Goal: Find specific page/section: Find specific page/section

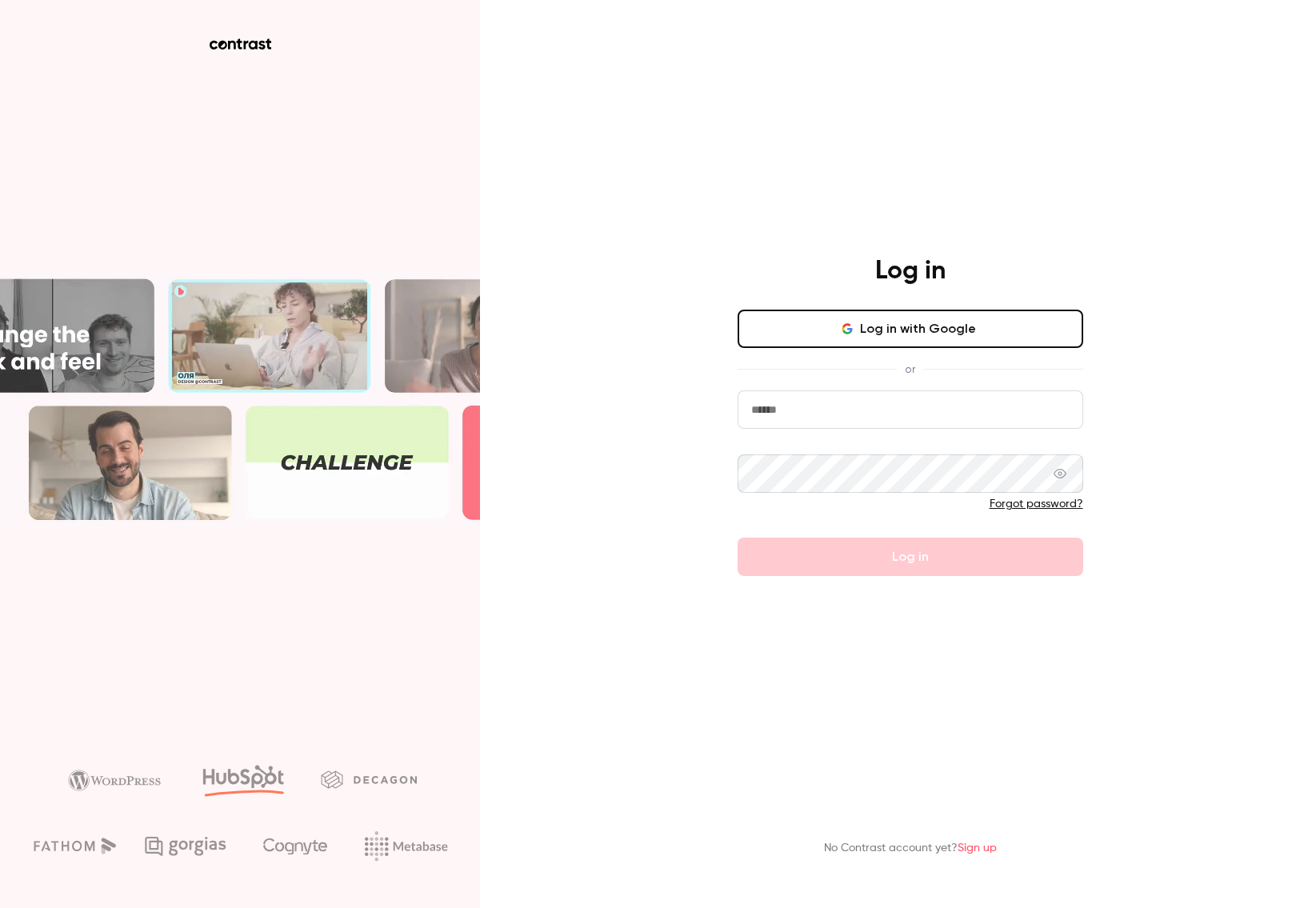
click at [911, 331] on button "Log in with Google" at bounding box center [910, 328] width 345 height 38
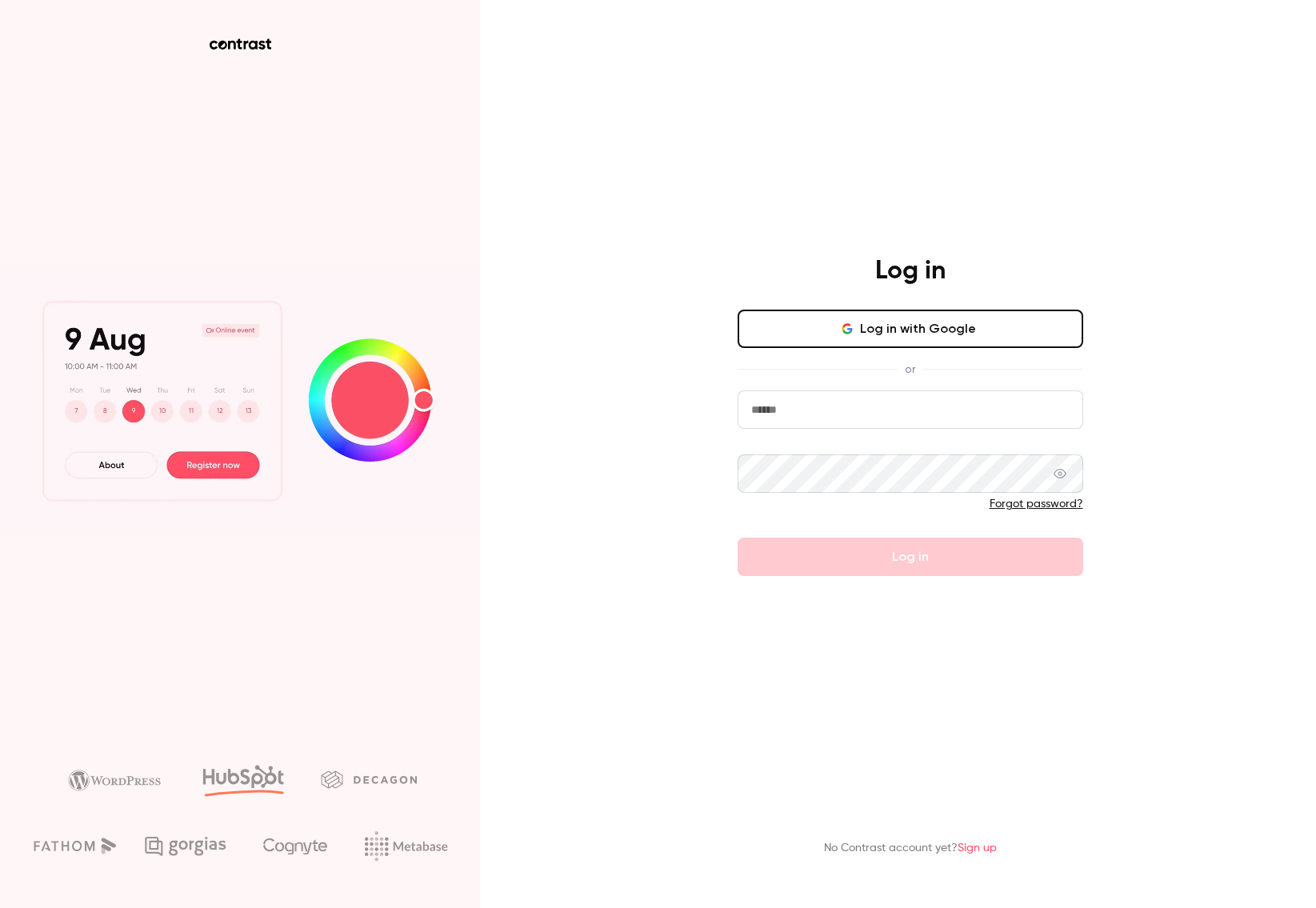
click at [854, 331] on icon "button" at bounding box center [847, 328] width 13 height 13
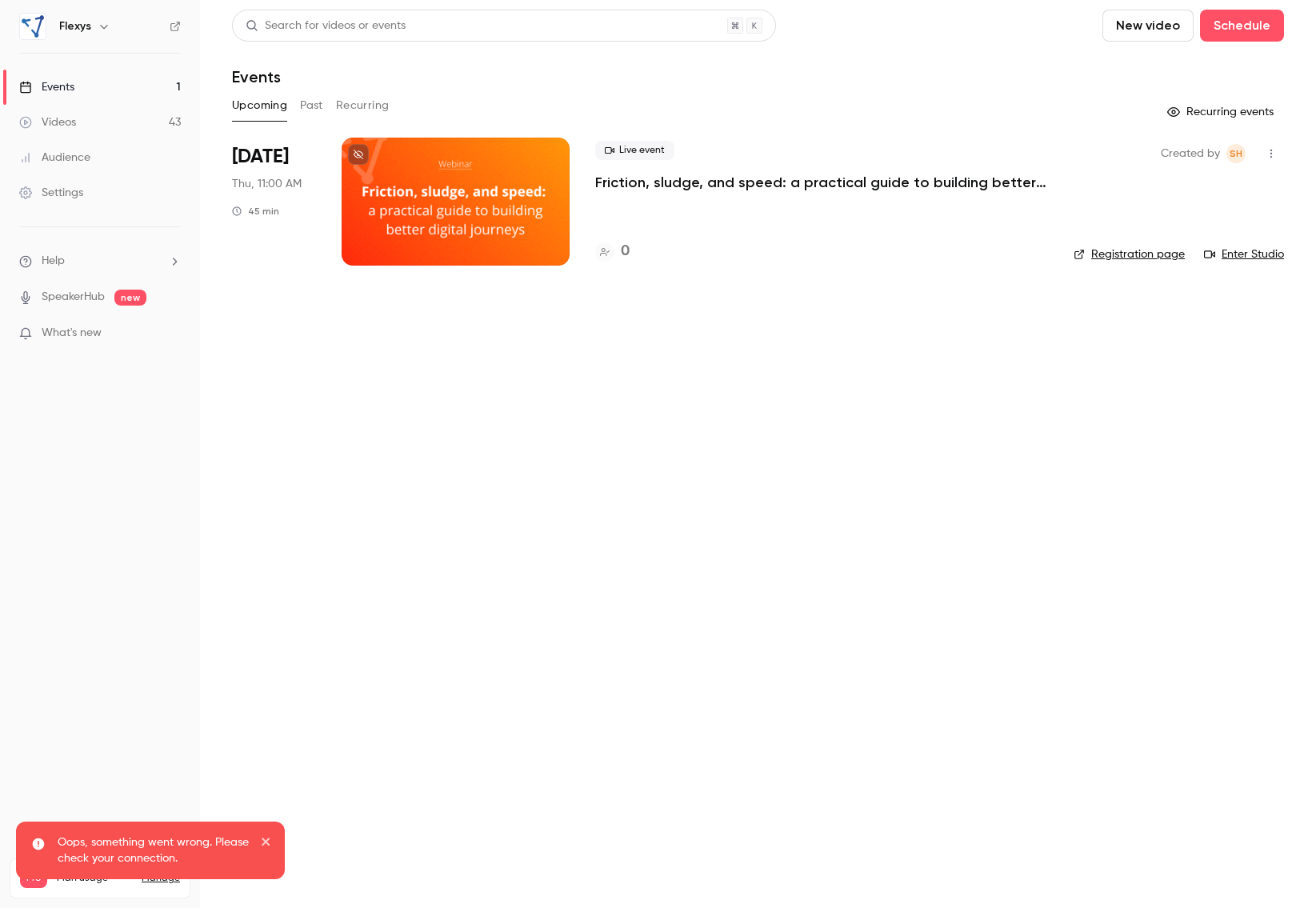
click at [94, 162] on link "Audience" at bounding box center [100, 157] width 200 height 35
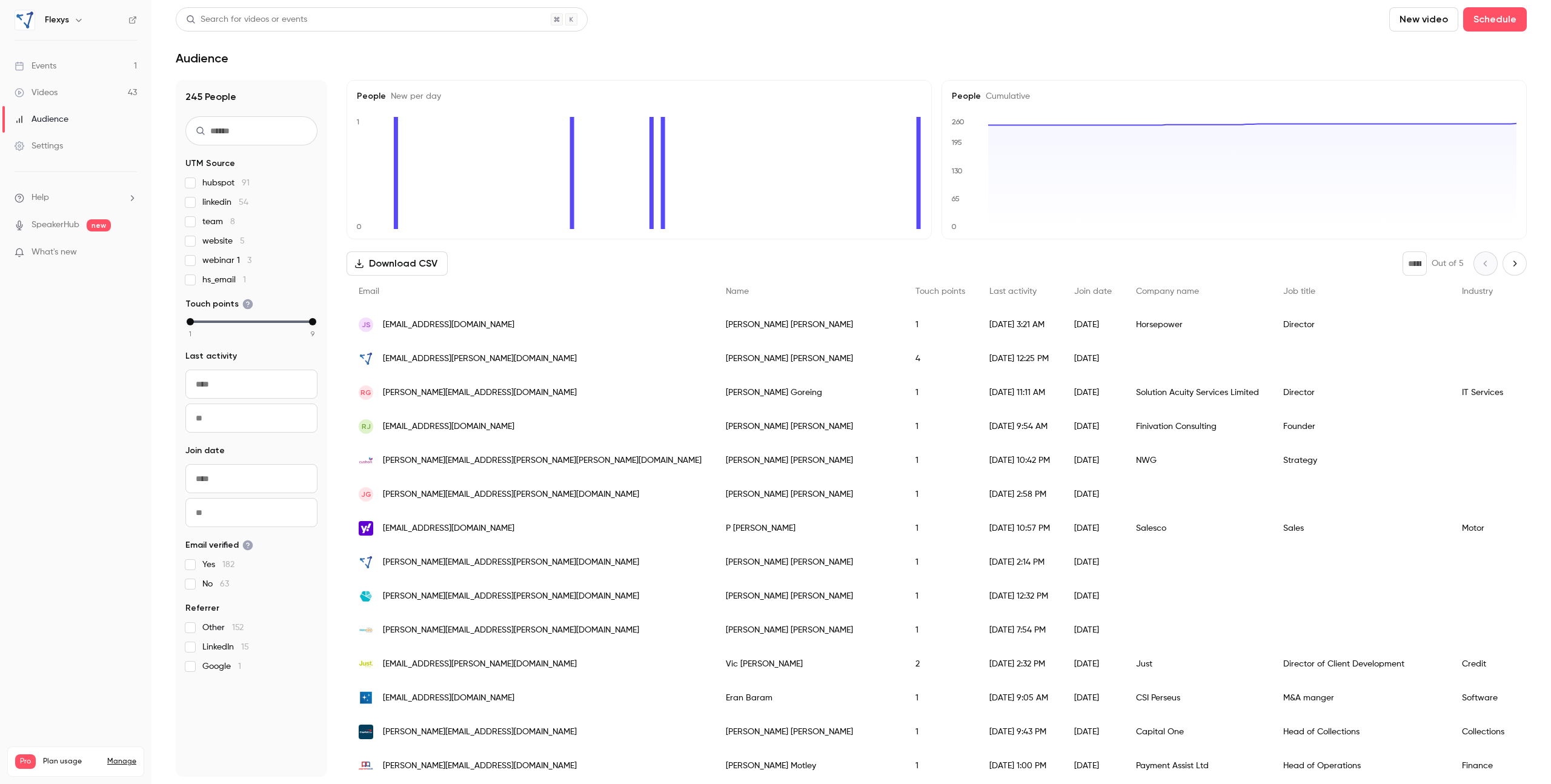
click at [996, 264] on icon "Next page" at bounding box center [1514, 263] width 14 height 10
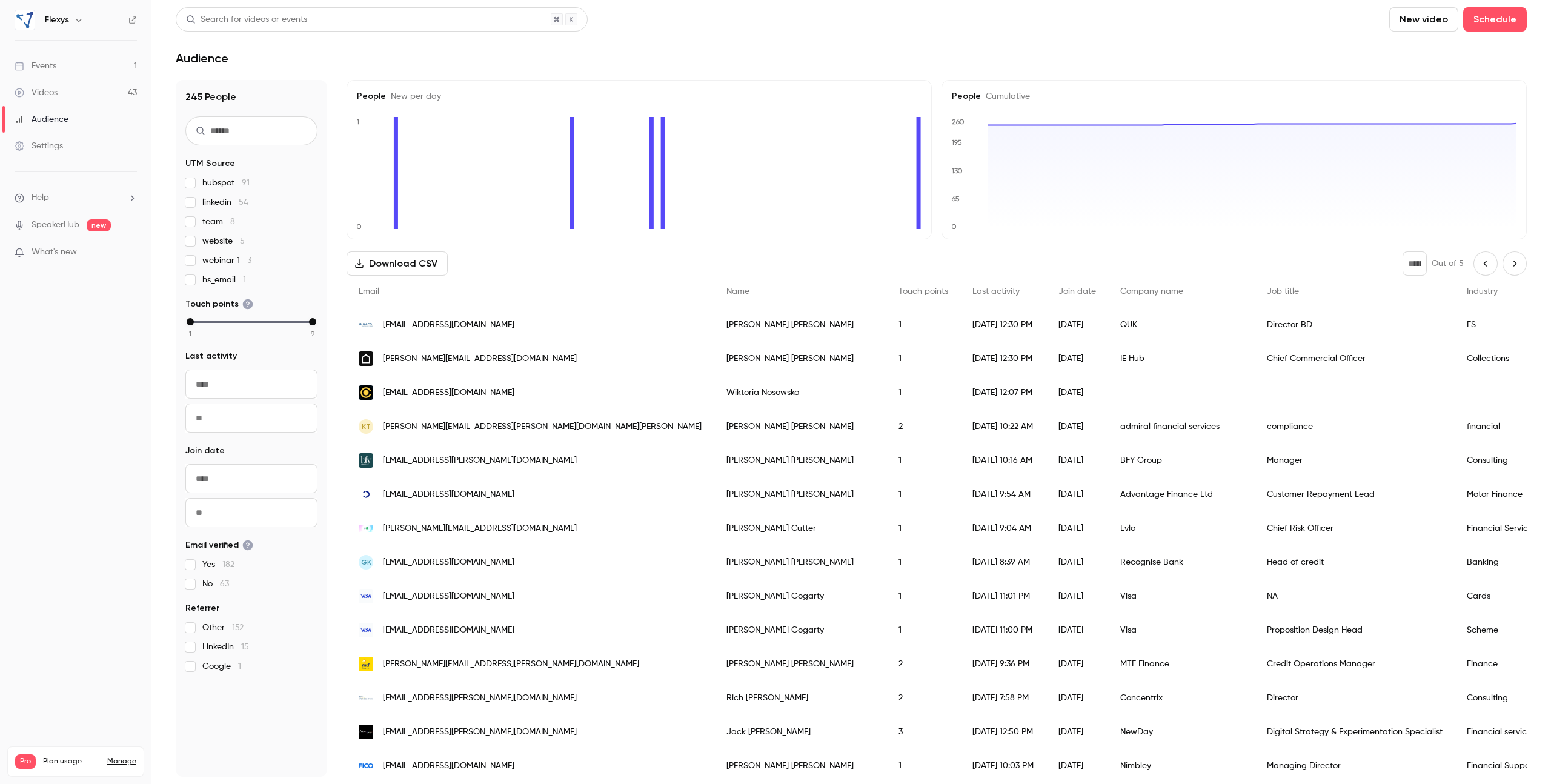
click at [996, 264] on icon "Next page" at bounding box center [1514, 263] width 14 height 10
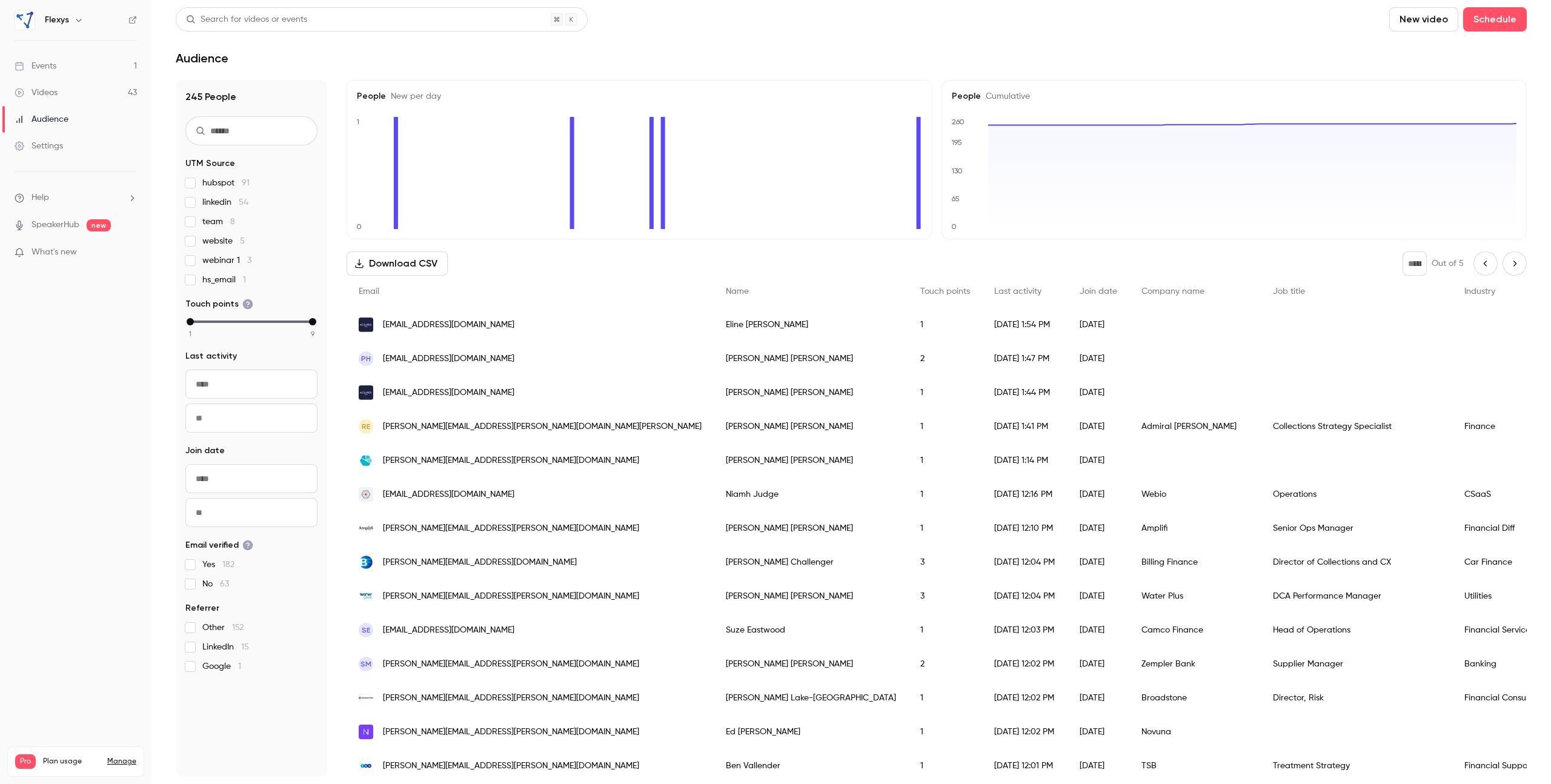
click at [996, 264] on icon "Next page" at bounding box center [1514, 263] width 14 height 10
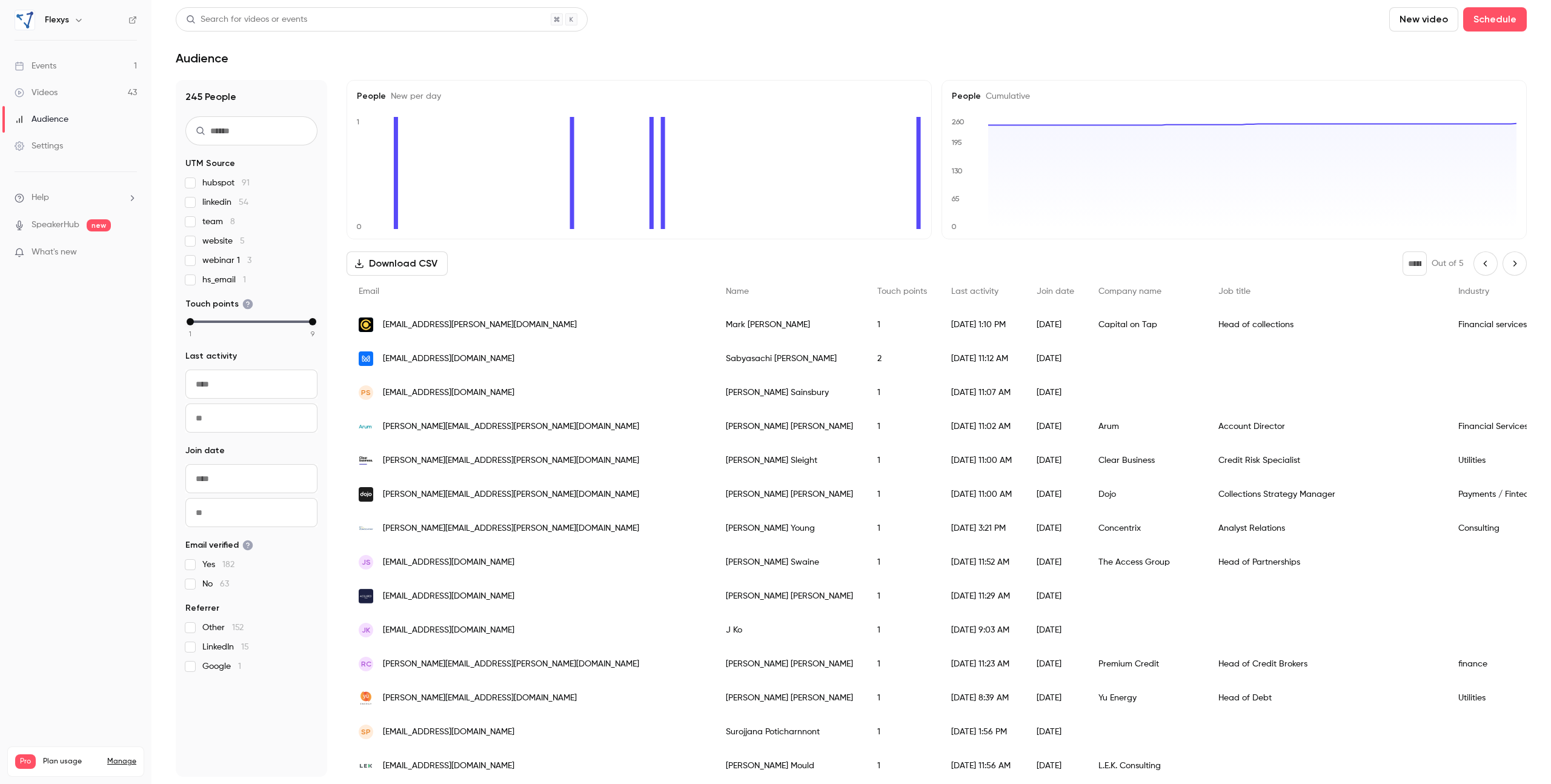
click at [996, 266] on icon "Previous page" at bounding box center [1486, 263] width 14 height 10
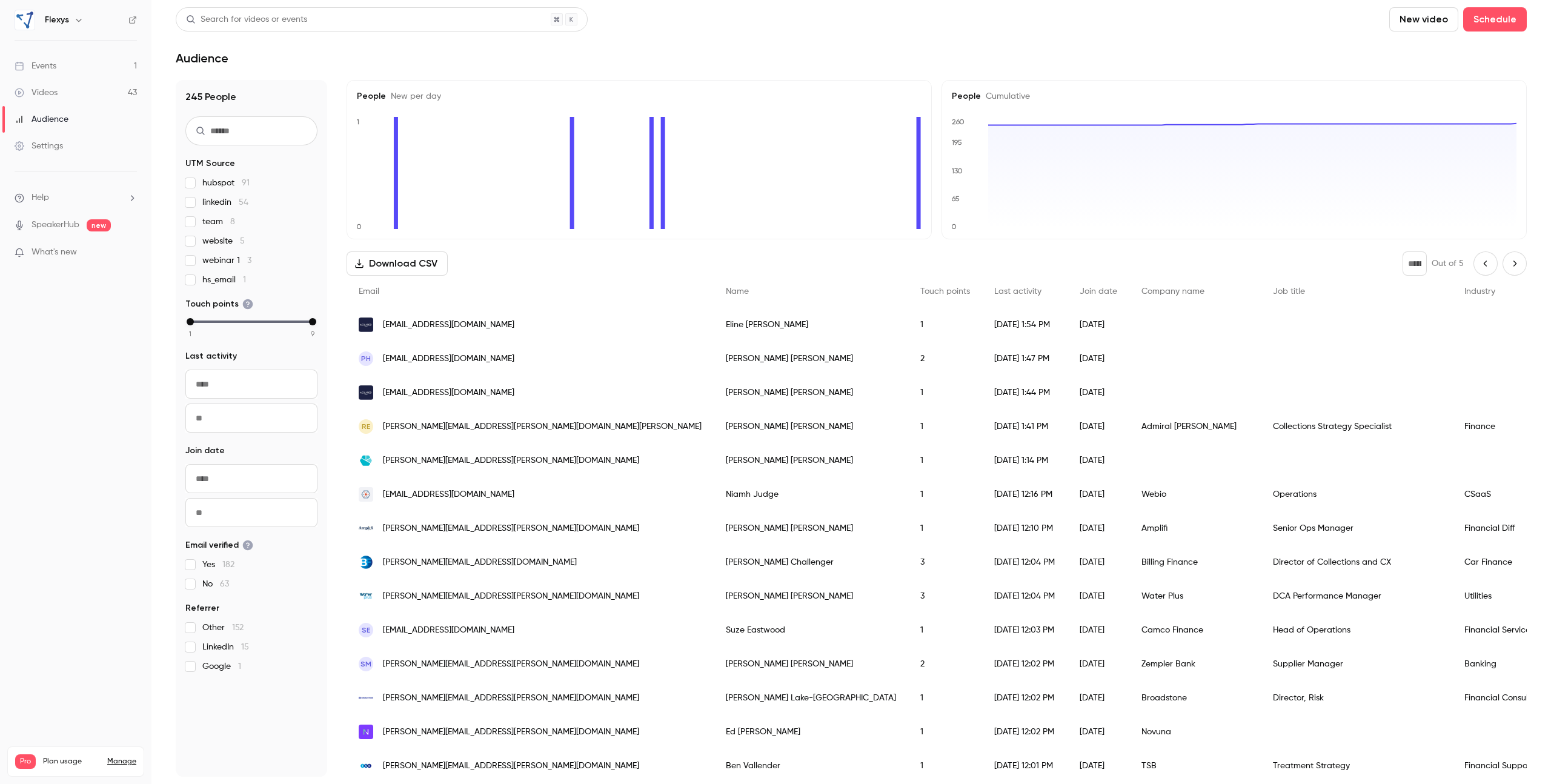
click at [996, 266] on icon "Previous page" at bounding box center [1486, 263] width 14 height 10
type input "*"
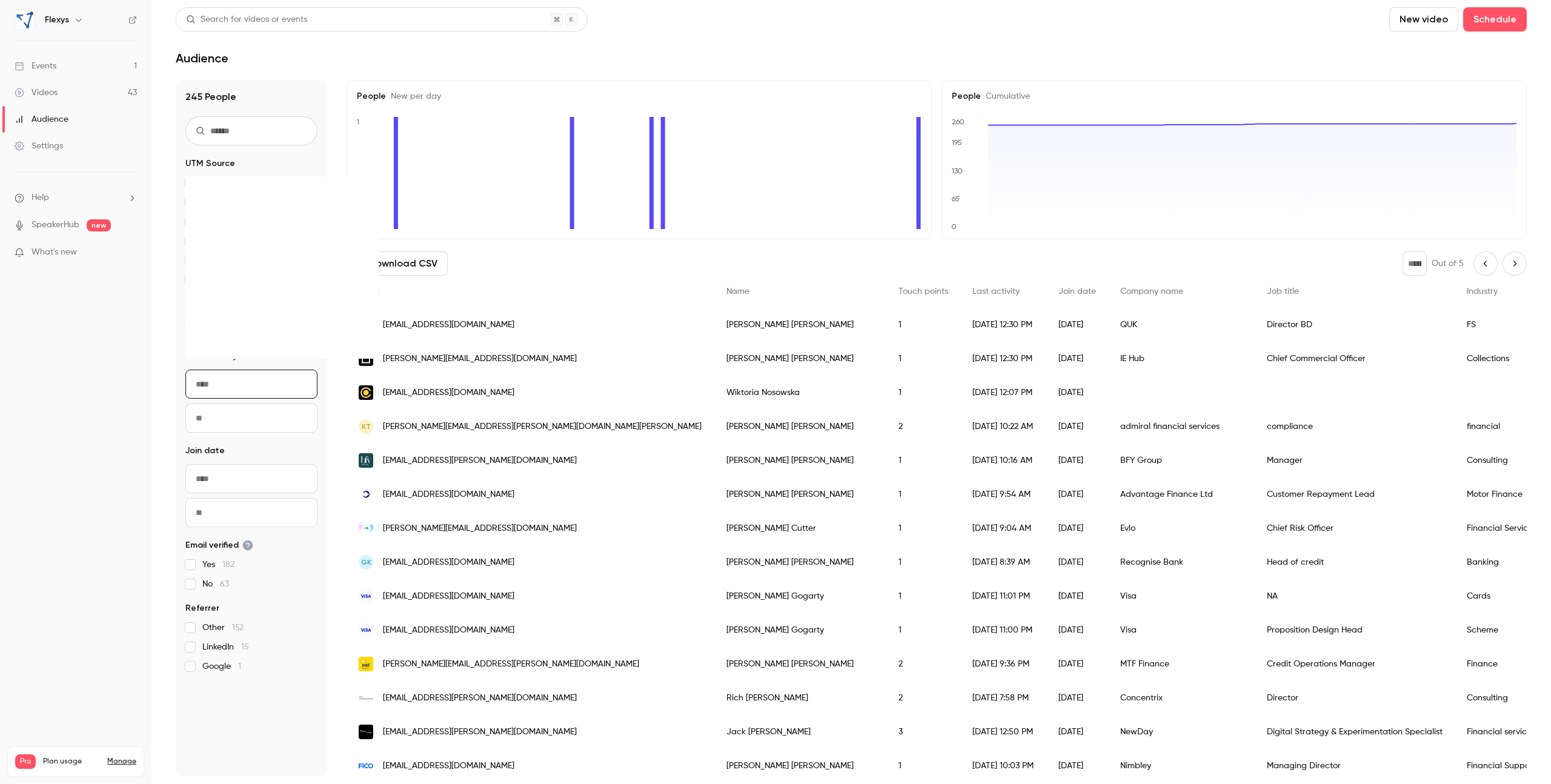
click at [231, 387] on input "From" at bounding box center [252, 384] width 132 height 29
click at [201, 195] on icon "Move backward to switch to the previous month." at bounding box center [202, 193] width 14 height 14
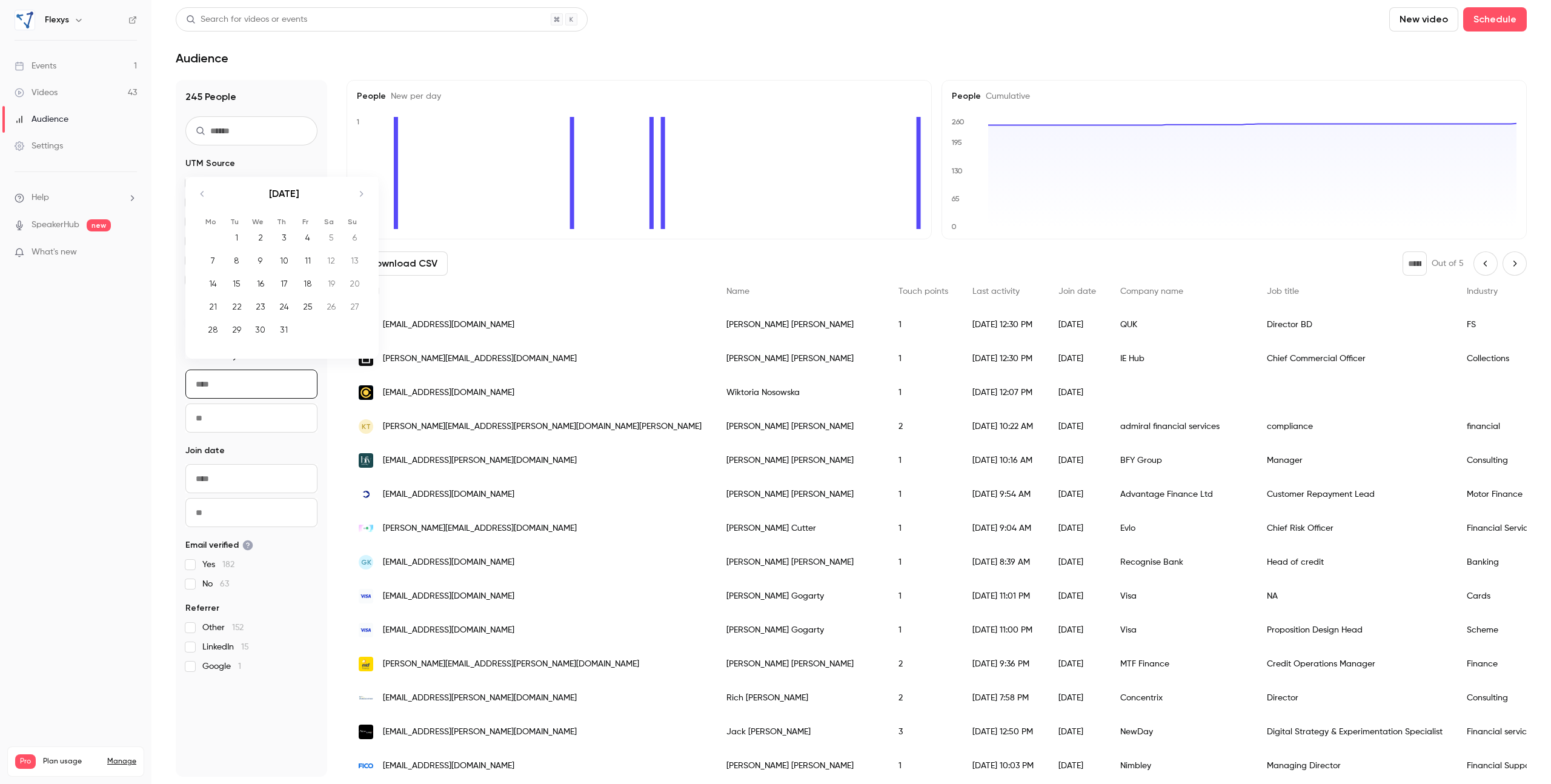
click at [201, 195] on icon "Move backward to switch to the previous month." at bounding box center [202, 193] width 14 height 14
click at [201, 195] on div "[DATE] 1 2 3 4 5 6 7 8 9 10 11 12 13 14 15 16 17 18 19 20 21 22 23 24 25 26 27 …" at bounding box center [282, 259] width 193 height 199
click at [201, 195] on div "[DATE]" at bounding box center [283, 182] width 170 height 47
click at [204, 181] on icon "Move backward to switch to the previous month." at bounding box center [202, 176] width 14 height 14
click at [204, 181] on div "[DATE]" at bounding box center [283, 200] width 170 height 47
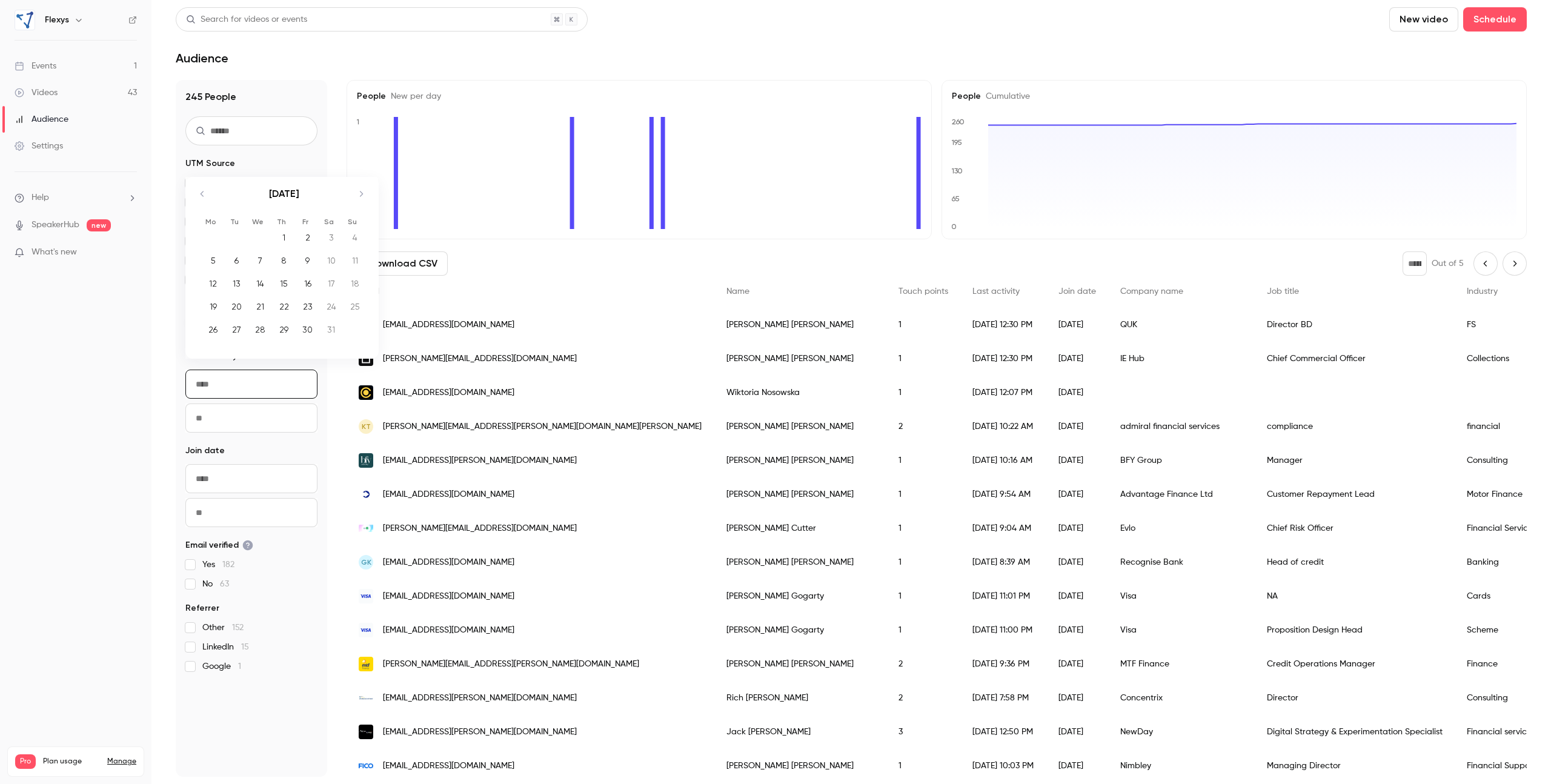
click at [204, 186] on div "[DATE]" at bounding box center [283, 200] width 170 height 47
click at [202, 190] on icon "Move backward to switch to the previous month." at bounding box center [202, 193] width 14 height 14
click at [202, 190] on div "[DATE]" at bounding box center [283, 182] width 170 height 47
click at [201, 180] on icon "Move backward to switch to the previous month." at bounding box center [202, 176] width 14 height 14
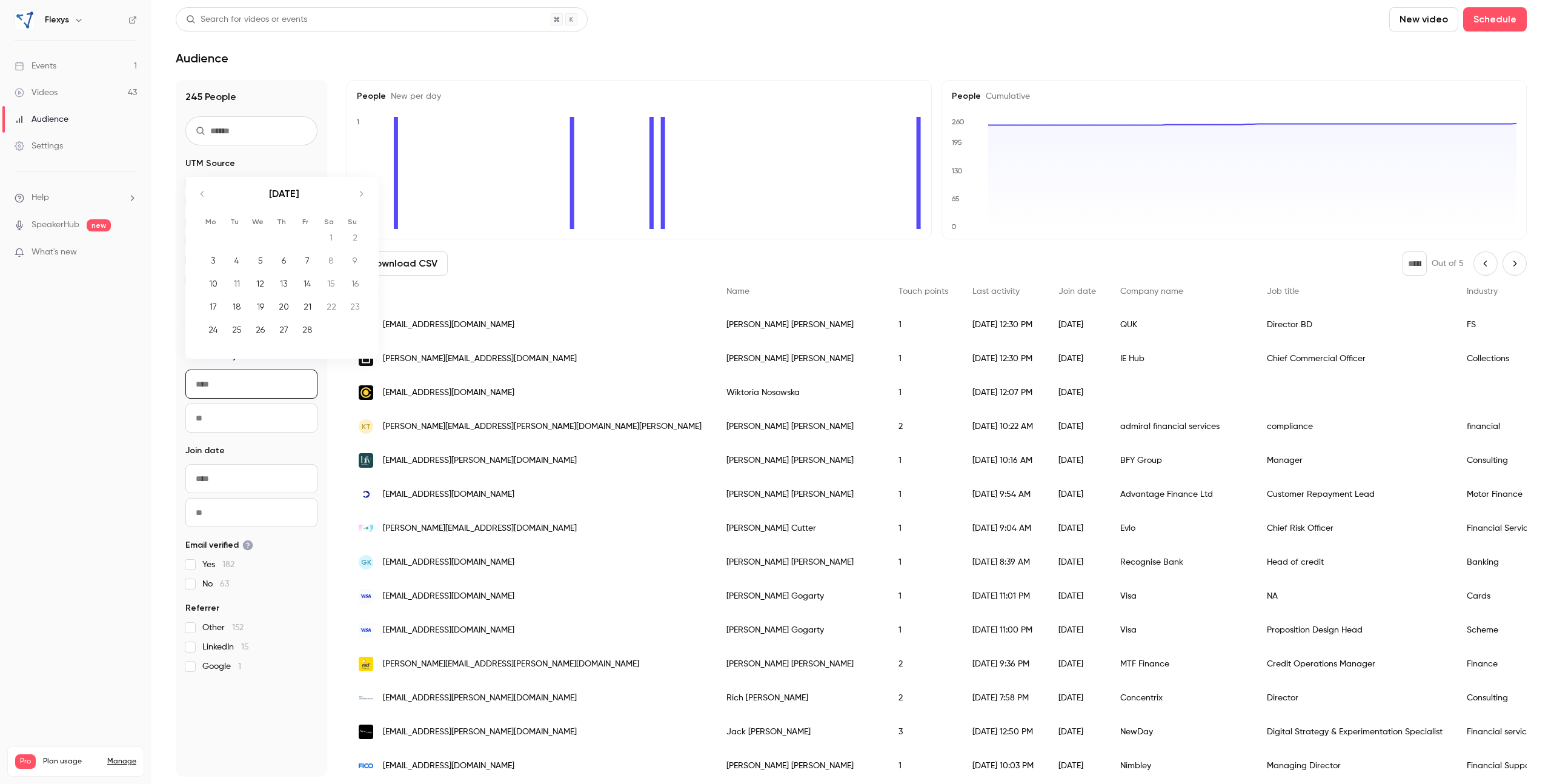
click at [201, 180] on div "[DATE]" at bounding box center [283, 200] width 170 height 47
click at [199, 193] on icon "Move backward to switch to the previous month." at bounding box center [202, 193] width 14 height 14
click at [200, 193] on icon "Move backward to switch to the previous month." at bounding box center [202, 193] width 14 height 14
click at [200, 193] on div "[DATE]" at bounding box center [283, 182] width 170 height 47
click at [203, 186] on div "[DATE]" at bounding box center [283, 182] width 170 height 47
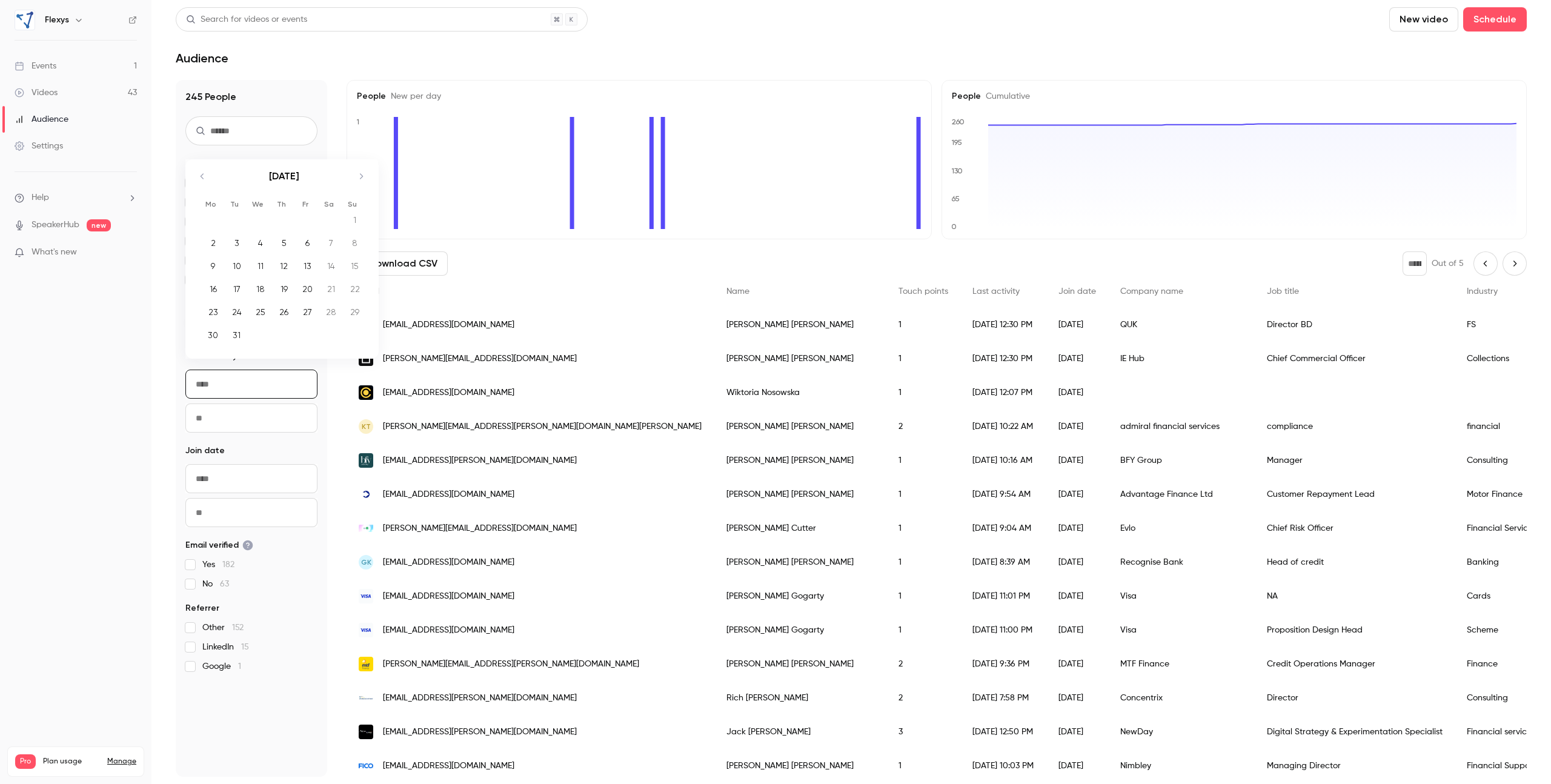
click at [204, 181] on icon "Move backward to switch to the previous month." at bounding box center [202, 176] width 14 height 14
click at [201, 189] on icon "Move backward to switch to the previous month." at bounding box center [202, 193] width 14 height 14
click at [201, 189] on div "[DATE]" at bounding box center [283, 182] width 170 height 47
click at [204, 182] on icon "Move backward to switch to the previous month." at bounding box center [202, 176] width 14 height 14
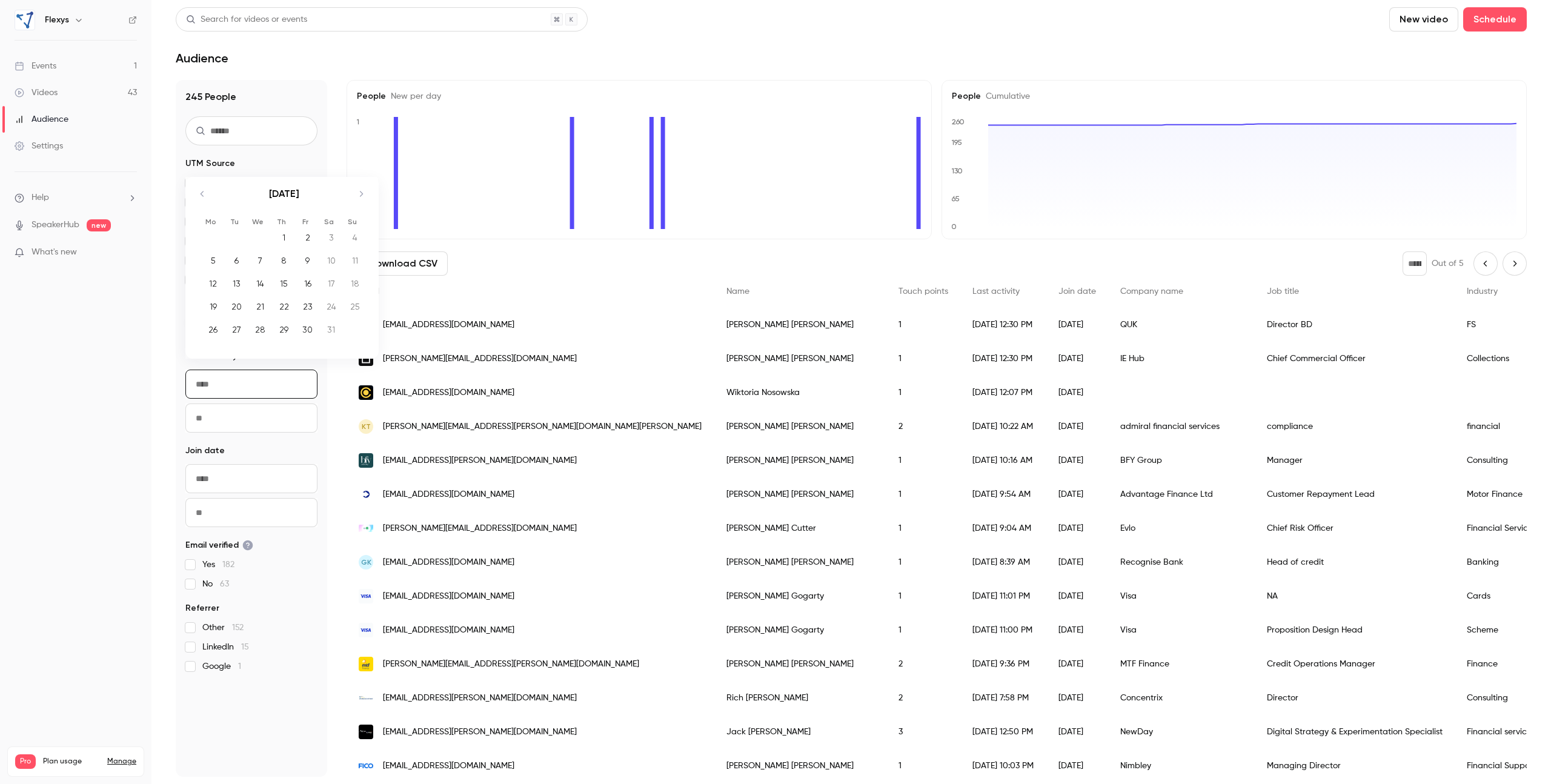
click at [204, 182] on div "[DATE]" at bounding box center [283, 200] width 170 height 47
click at [204, 194] on icon "Move backward to switch to the previous month." at bounding box center [202, 193] width 14 height 14
click at [217, 234] on div "1" at bounding box center [213, 237] width 19 height 18
type input "**********"
type input "*"
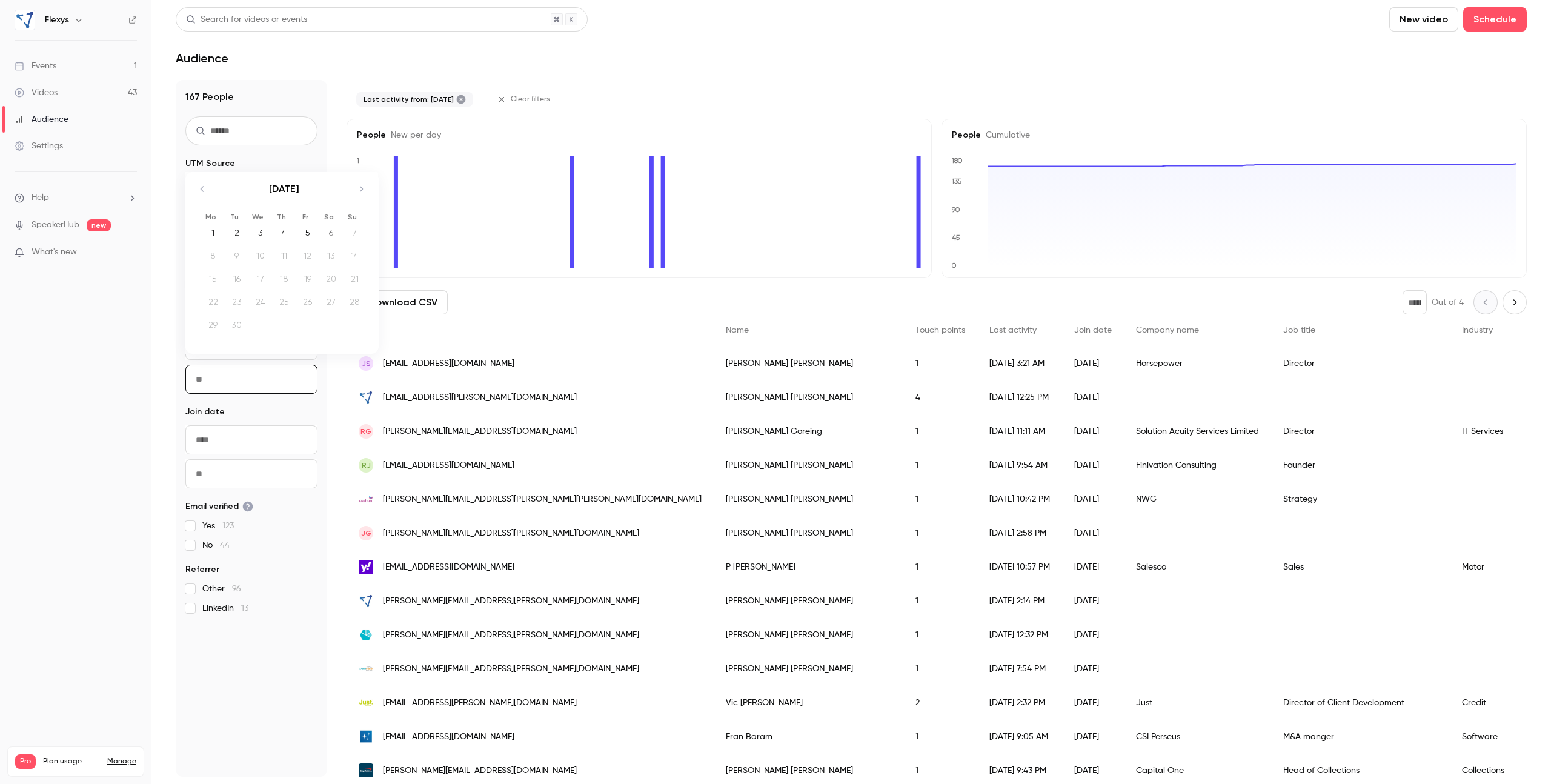
click at [213, 379] on input "To" at bounding box center [252, 379] width 132 height 29
click at [213, 236] on div "1" at bounding box center [213, 232] width 19 height 18
type input "**********"
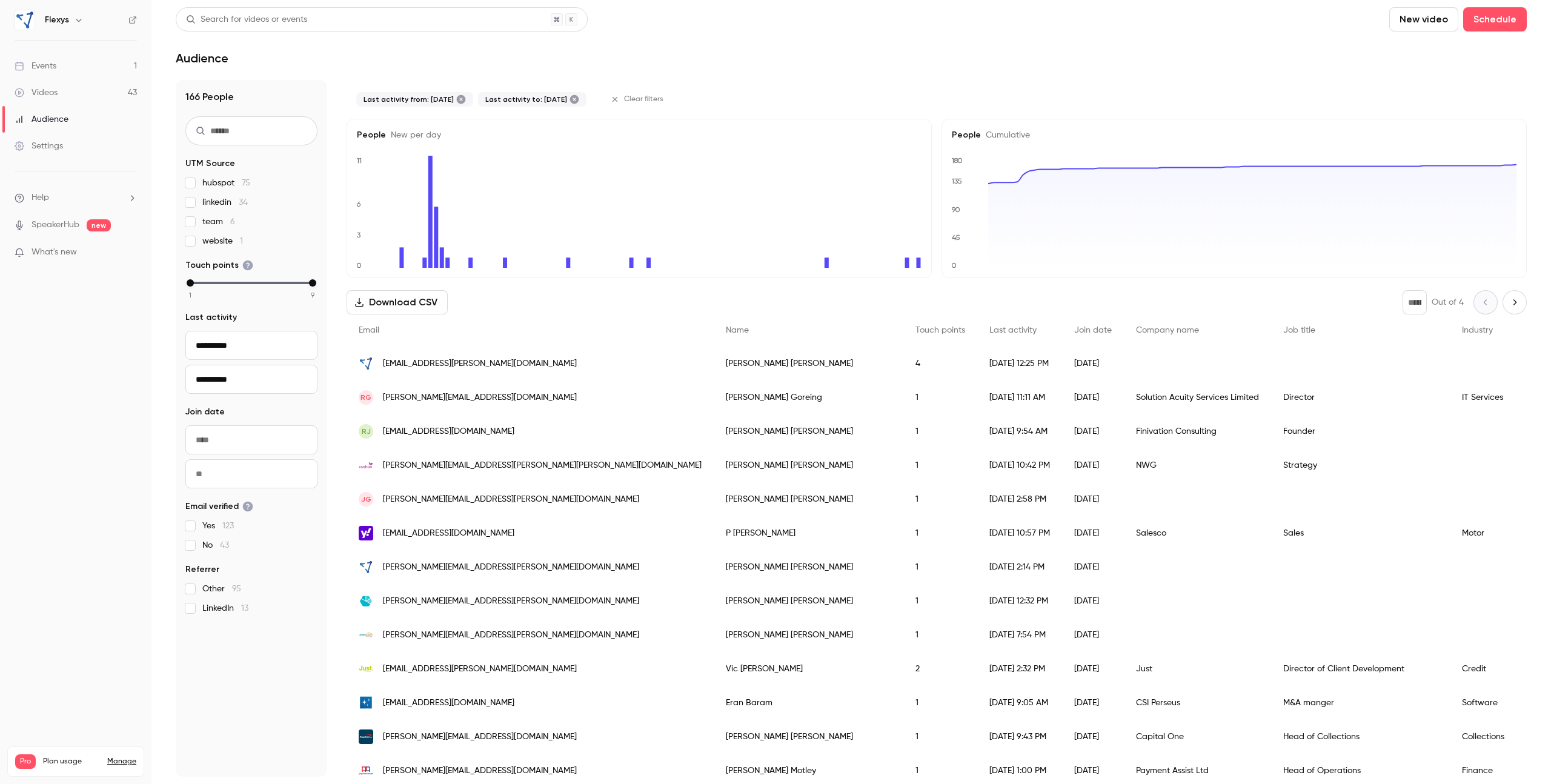
click at [252, 354] on input "**********" at bounding box center [252, 345] width 132 height 29
click at [253, 349] on input "**********" at bounding box center [252, 345] width 132 height 29
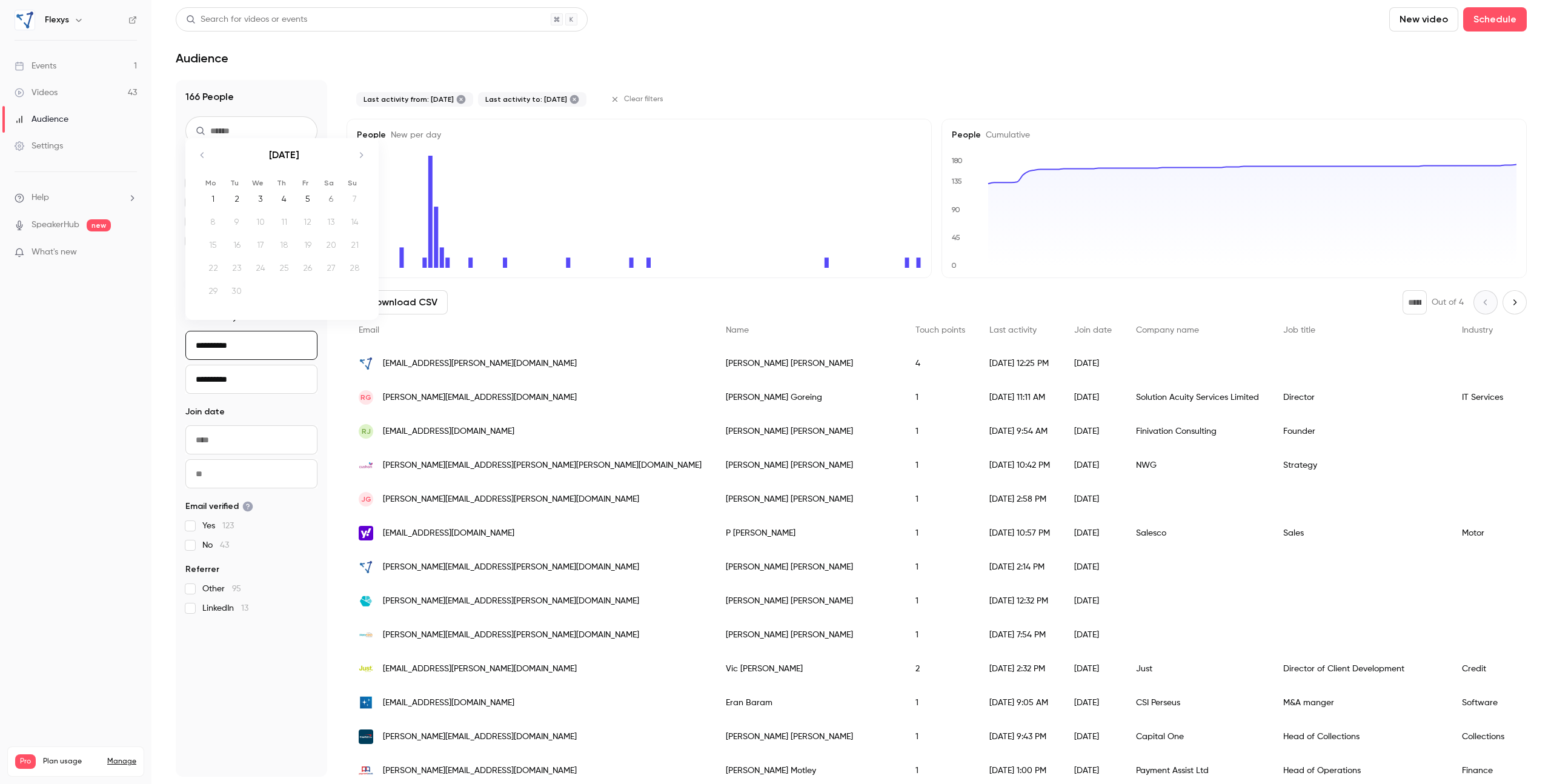
click at [253, 349] on input "**********" at bounding box center [252, 345] width 132 height 29
click at [250, 383] on input "From" at bounding box center [252, 384] width 132 height 29
click at [243, 419] on input "**********" at bounding box center [252, 418] width 132 height 29
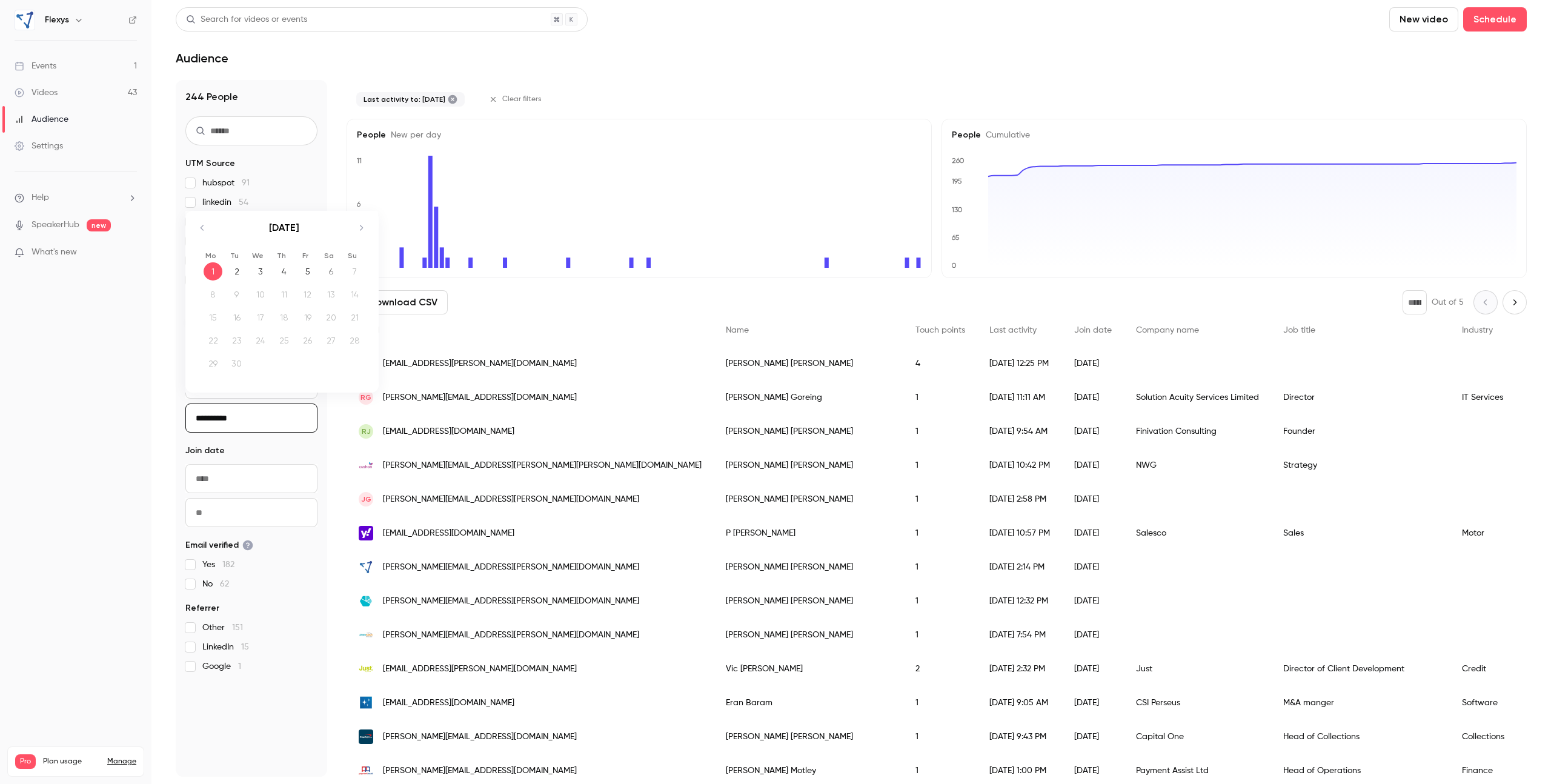
click at [243, 419] on input "**********" at bounding box center [252, 418] width 132 height 29
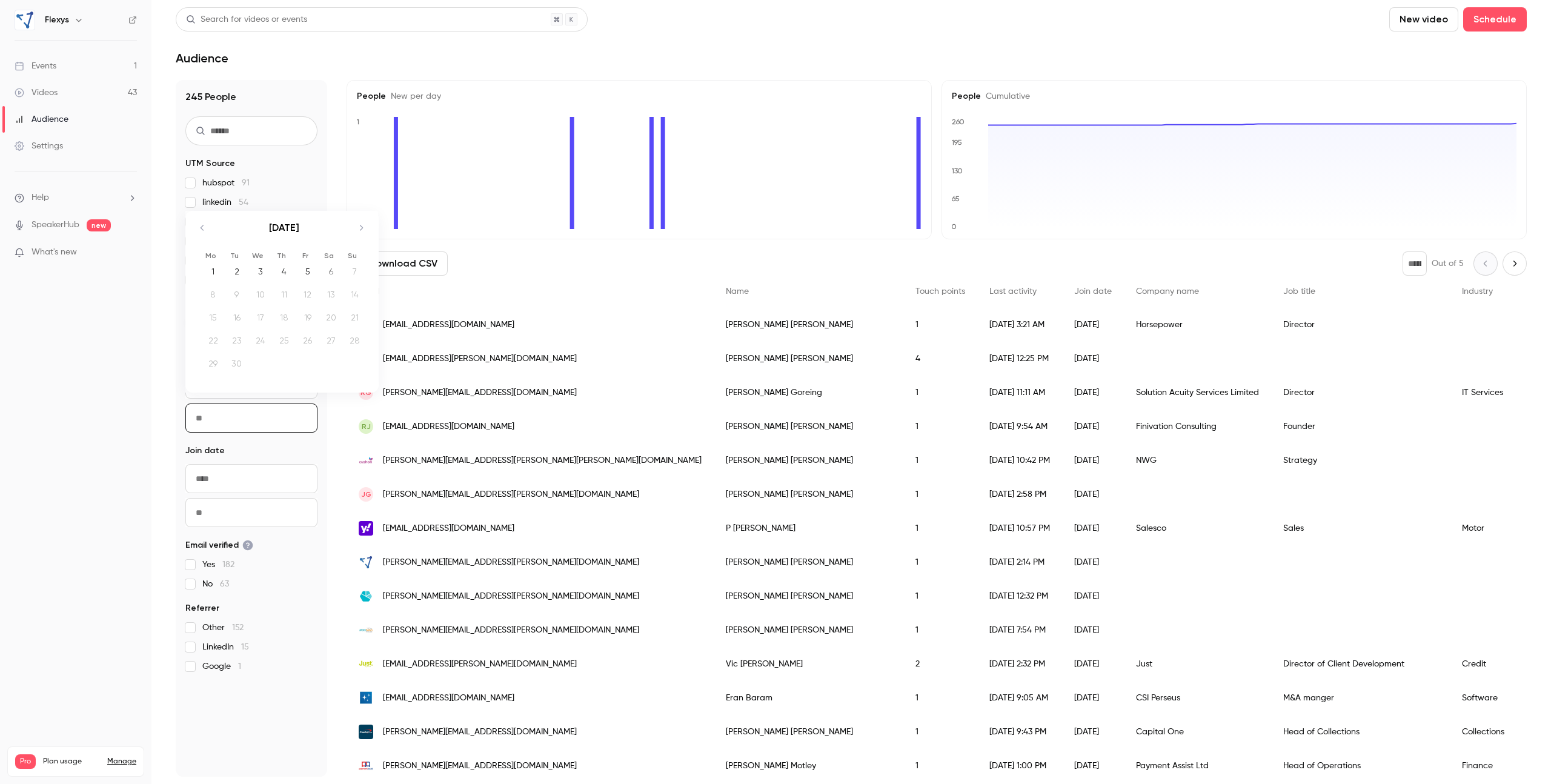
click at [613, 66] on main "Search for videos or events New video Schedule Audience 245 People UTM Source h…" at bounding box center [851, 392] width 1400 height 784
click at [45, 92] on div "Videos" at bounding box center [36, 93] width 43 height 12
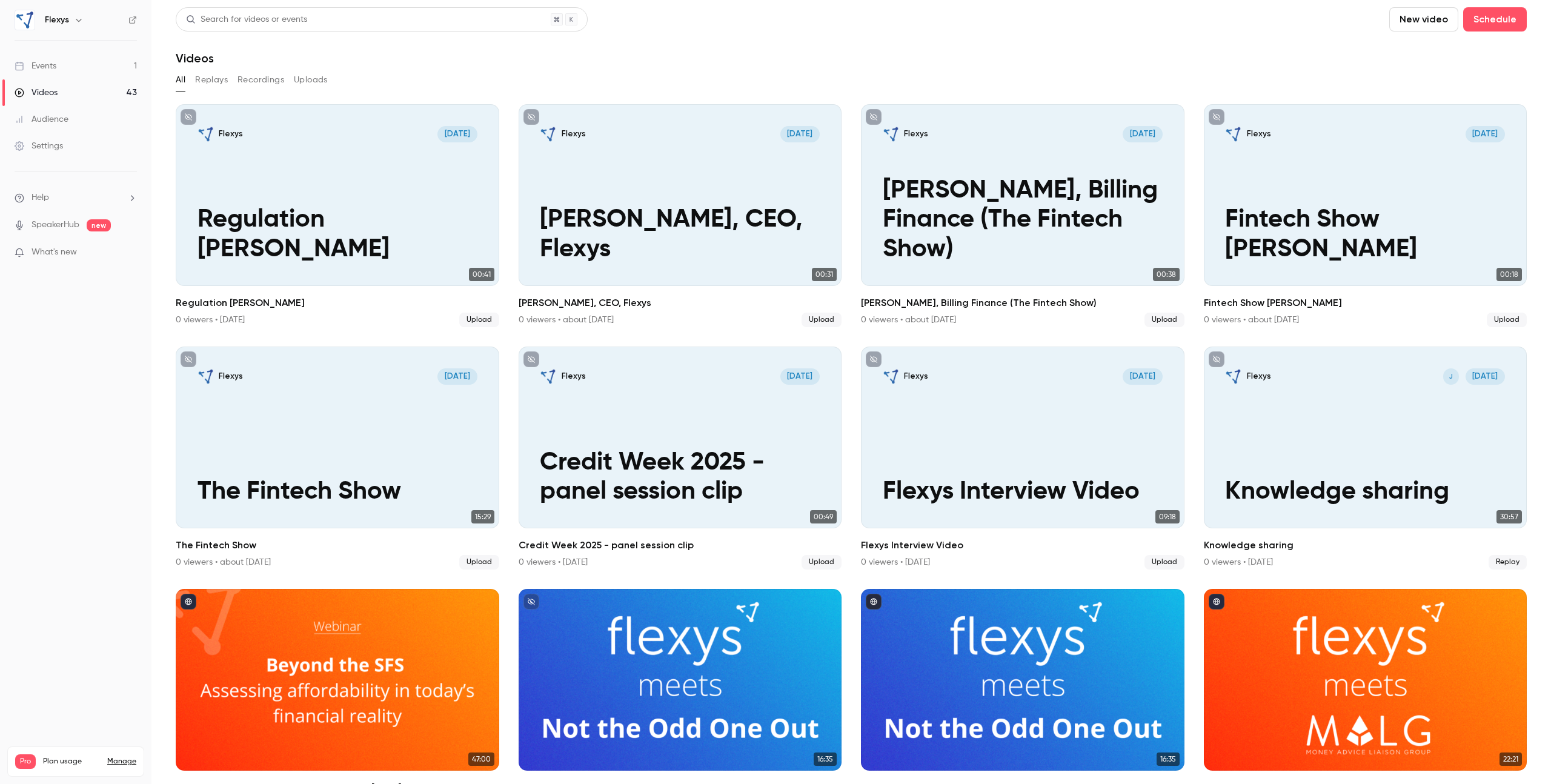
click at [47, 69] on div "Events" at bounding box center [35, 66] width 42 height 12
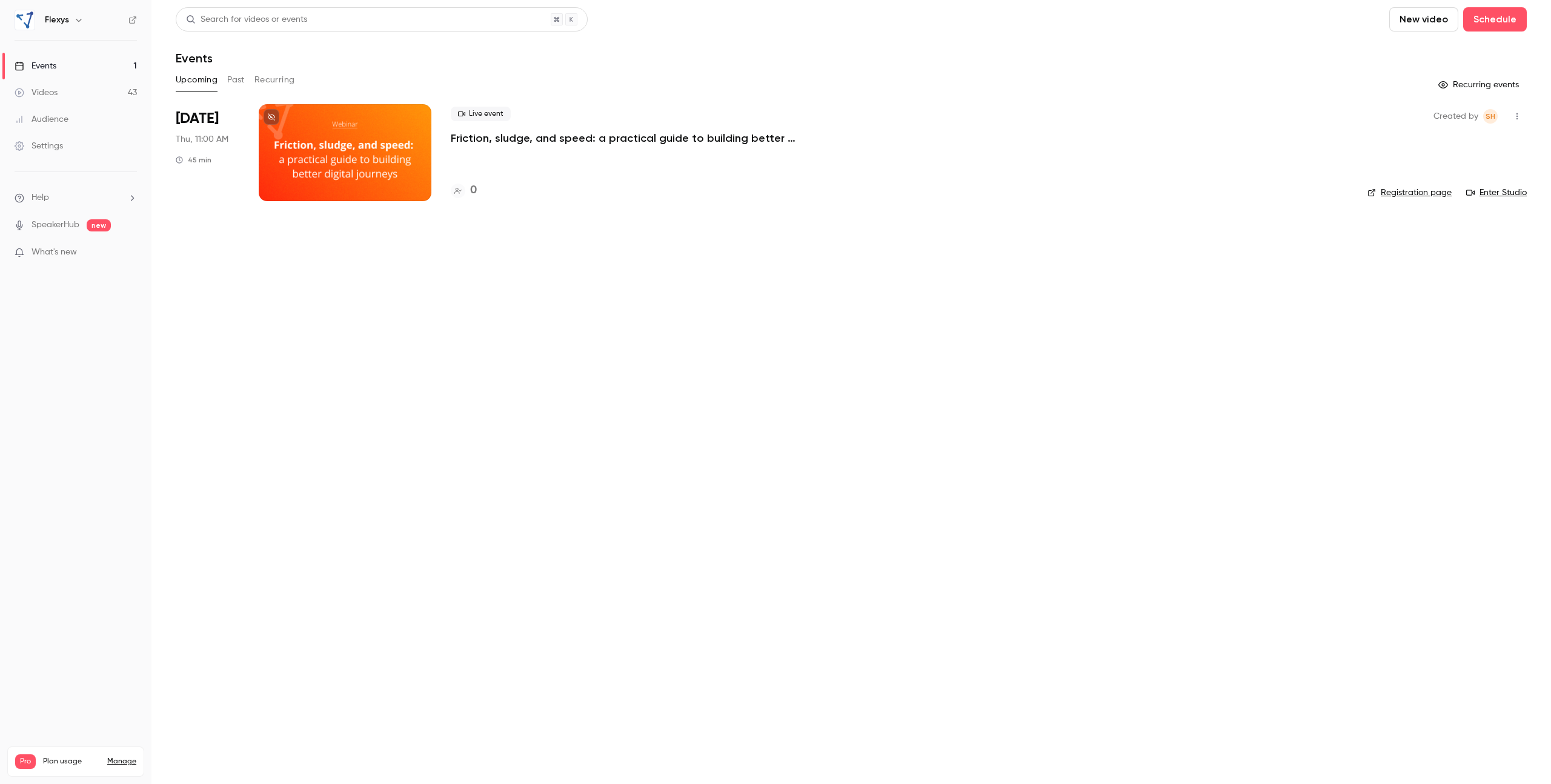
click at [47, 88] on div "Videos" at bounding box center [36, 93] width 43 height 12
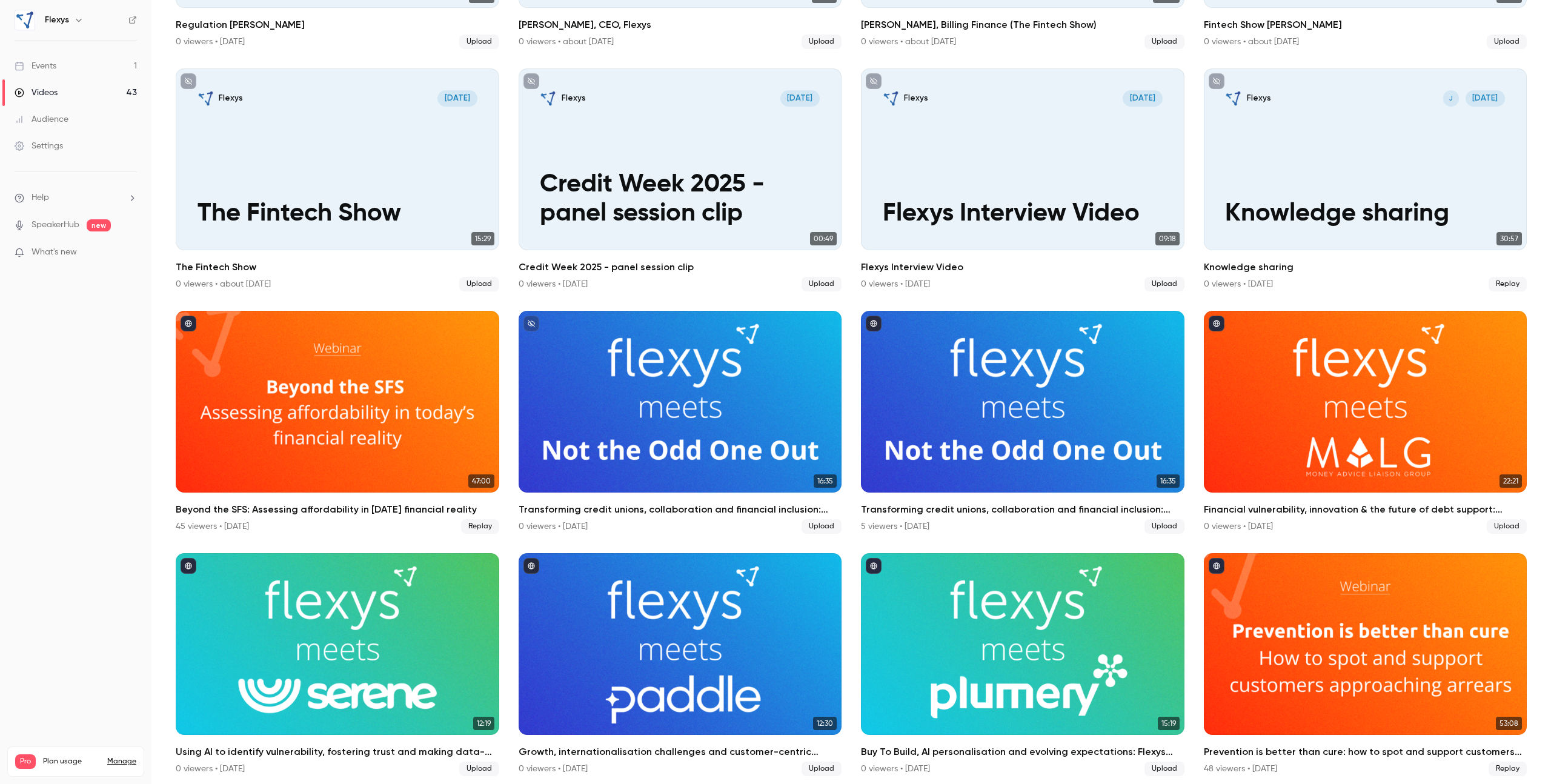
scroll to position [275, 0]
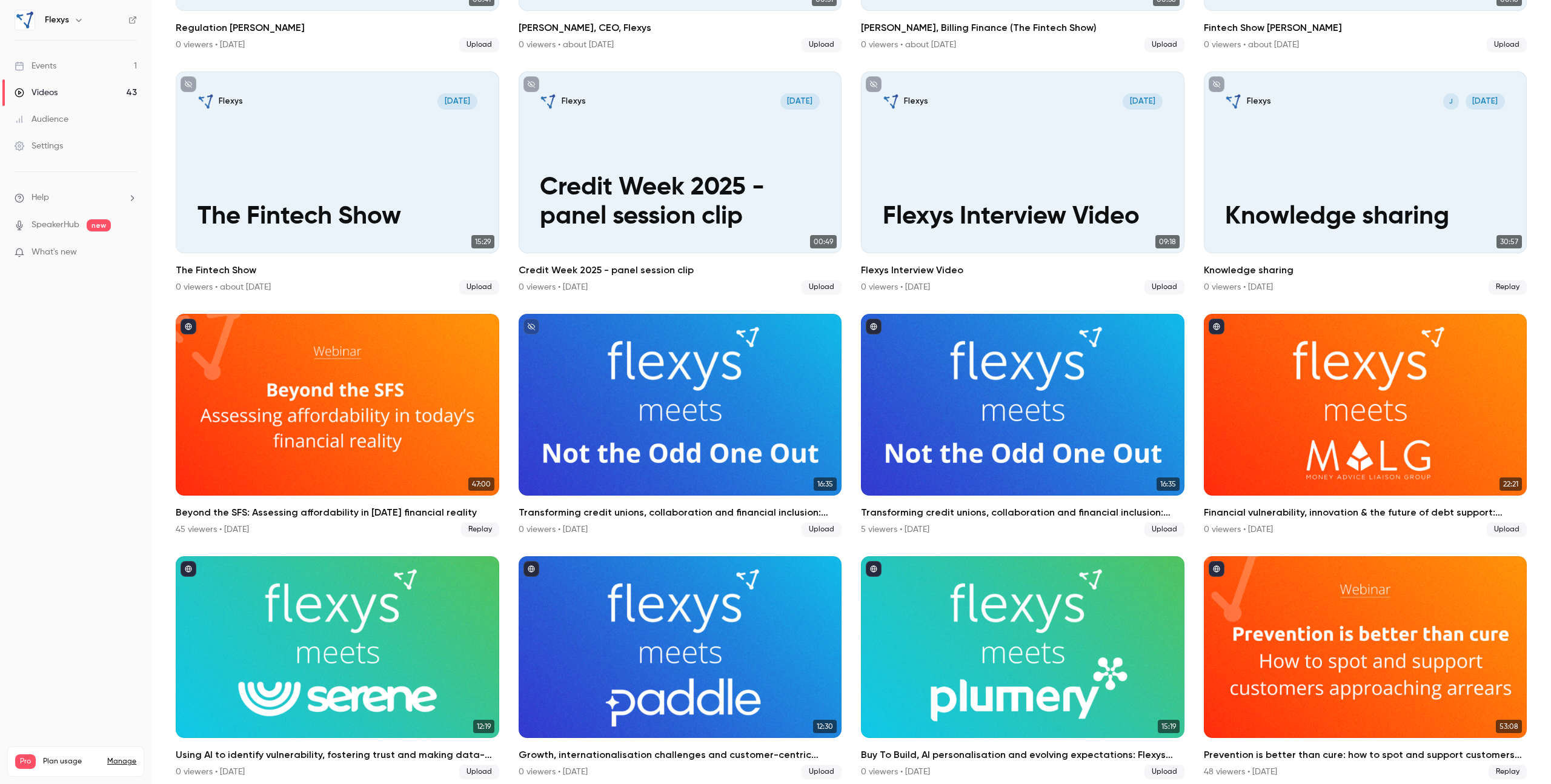
click at [134, 24] on div "Flexys" at bounding box center [75, 20] width 122 height 21
click at [129, 18] on icon at bounding box center [132, 19] width 8 height 8
